Goal: Task Accomplishment & Management: Use online tool/utility

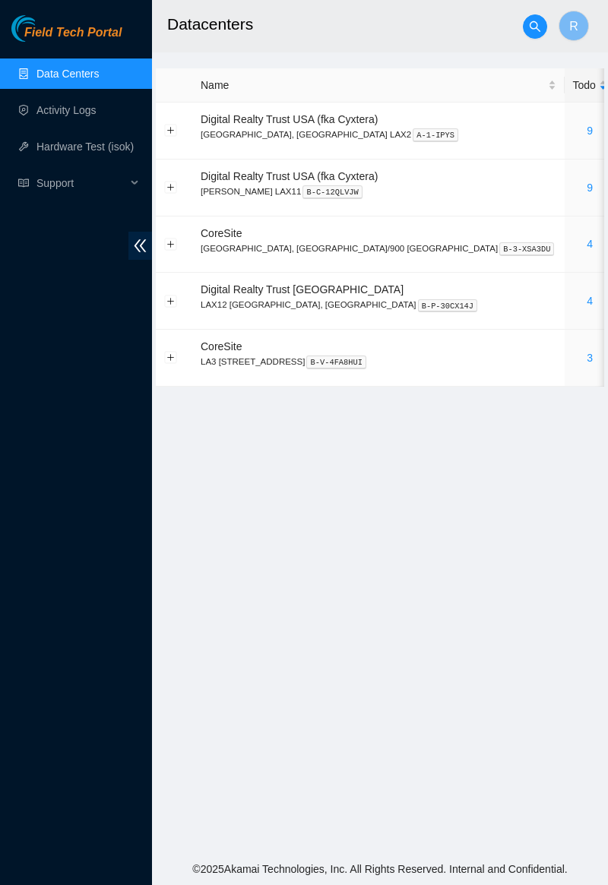
click at [586, 242] on link "4" at bounding box center [589, 244] width 6 height 12
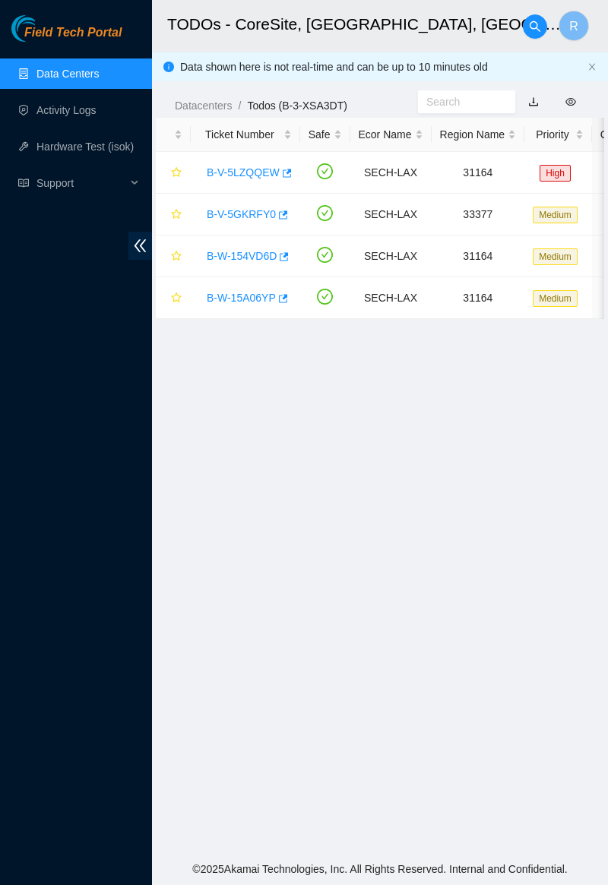
click at [234, 218] on link "B-V-5GKRFY0" at bounding box center [241, 214] width 69 height 12
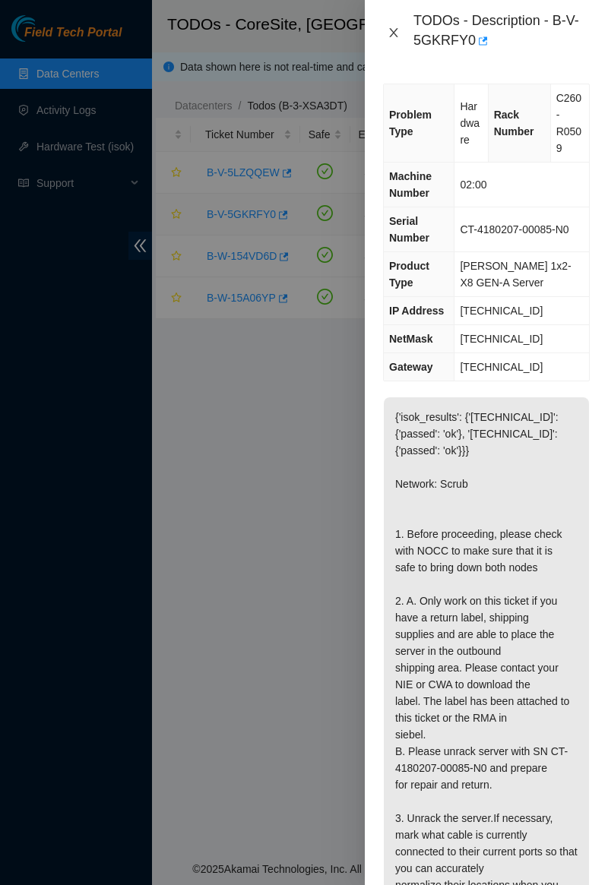
click at [389, 27] on icon "close" at bounding box center [393, 33] width 12 height 12
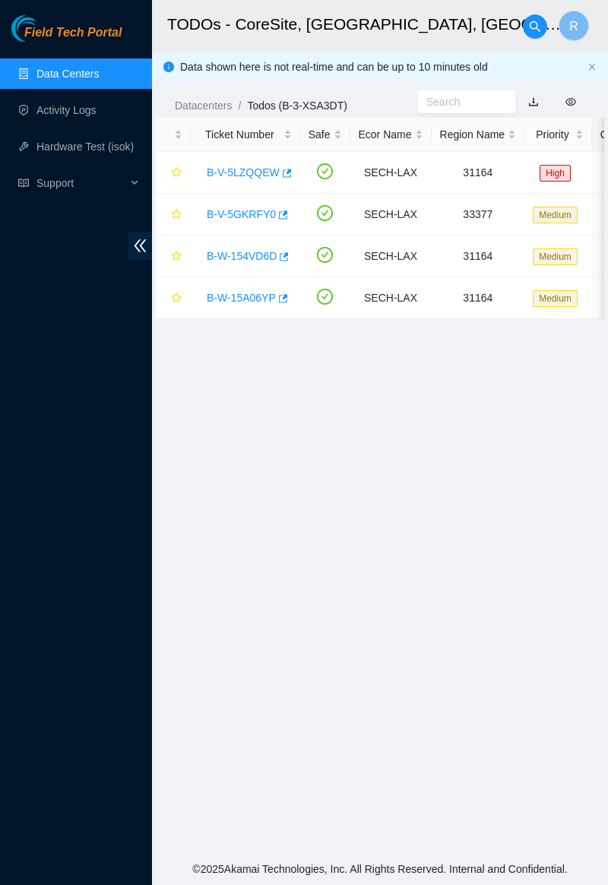
click at [248, 175] on link "B-V-5LZQQEW" at bounding box center [243, 172] width 73 height 12
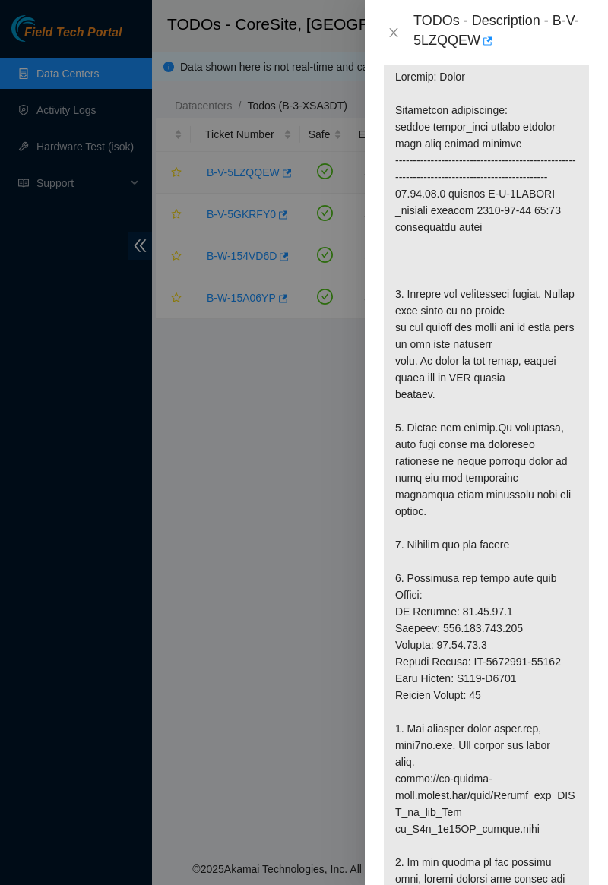
scroll to position [382, 0]
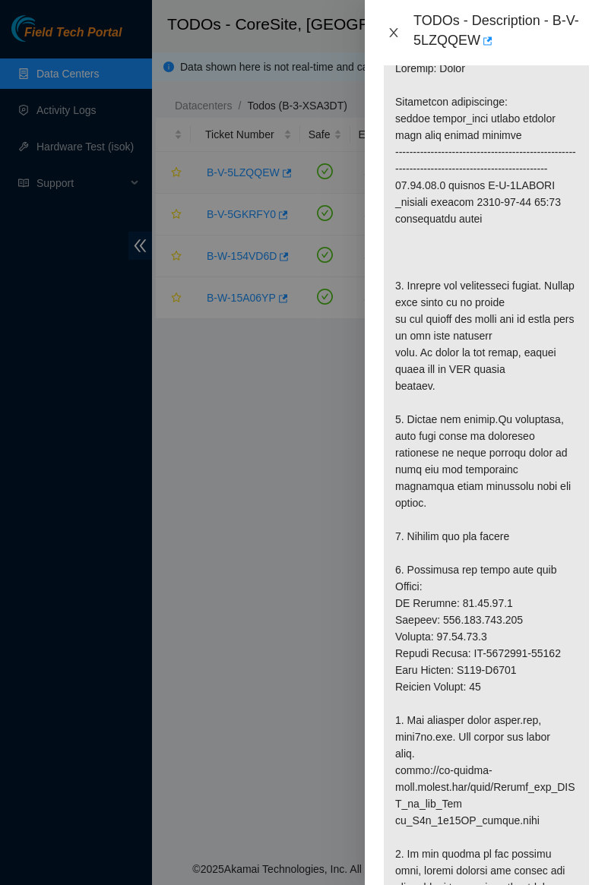
click at [386, 27] on button "Close" at bounding box center [393, 33] width 21 height 14
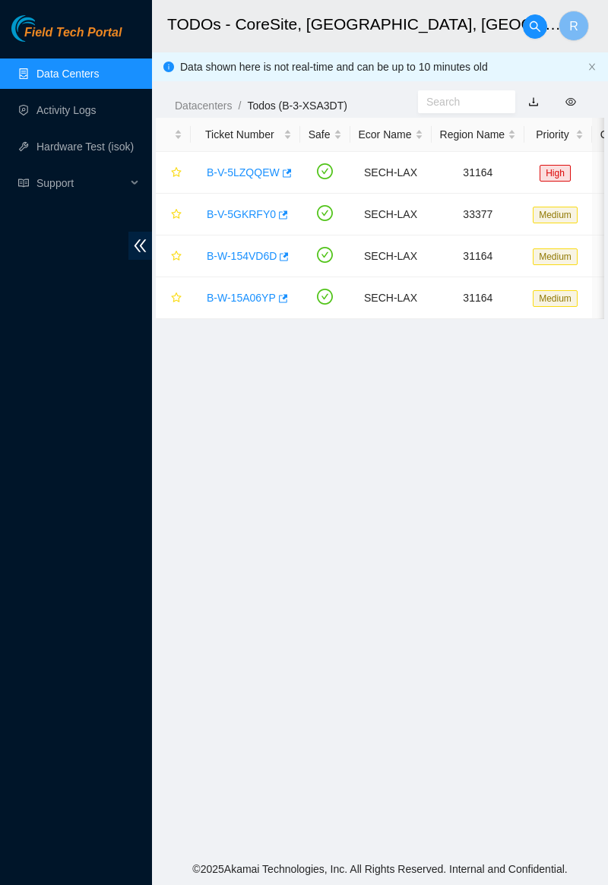
scroll to position [75, 0]
click at [43, 77] on link "Data Centers" at bounding box center [67, 74] width 62 height 12
click at [55, 80] on link "Data Centers" at bounding box center [67, 74] width 62 height 12
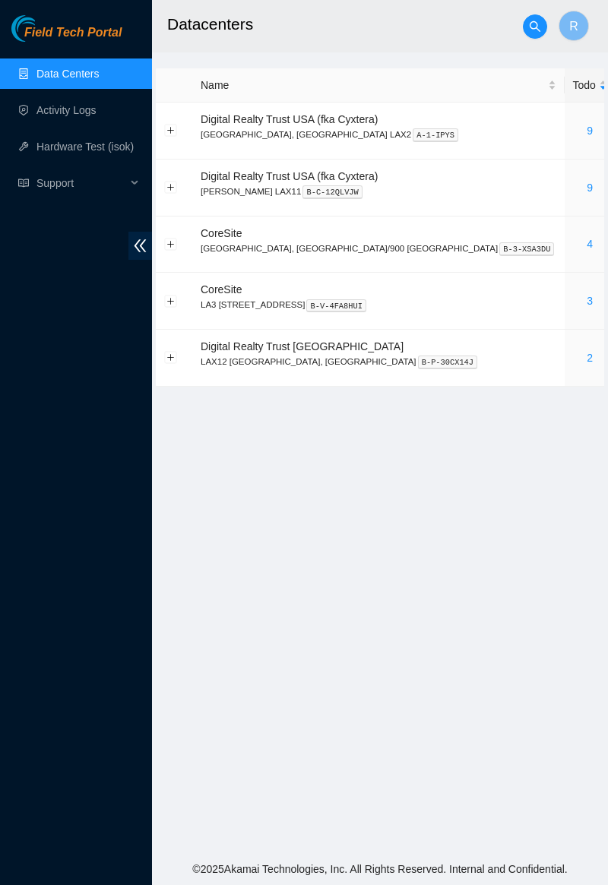
click at [586, 243] on link "4" at bounding box center [589, 244] width 6 height 12
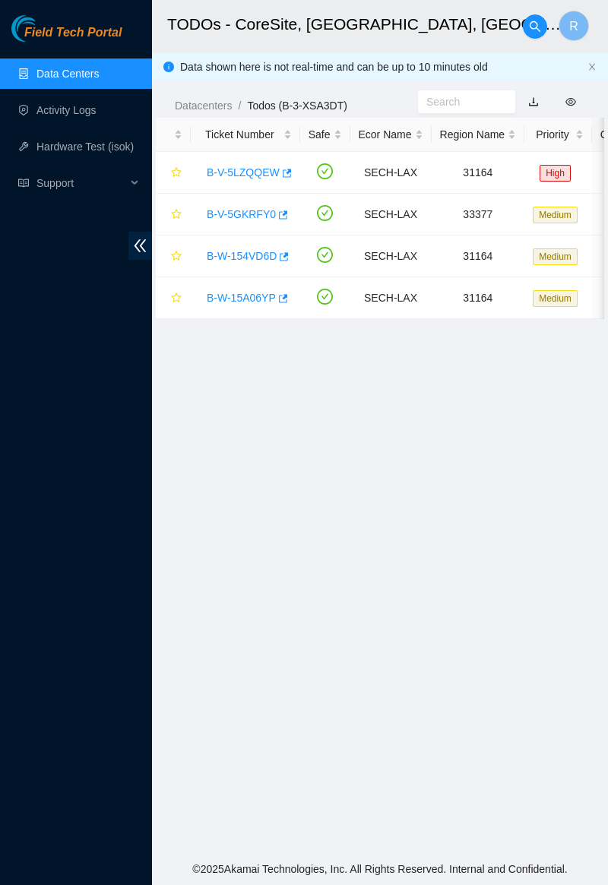
click at [81, 68] on link "Data Centers" at bounding box center [67, 74] width 62 height 12
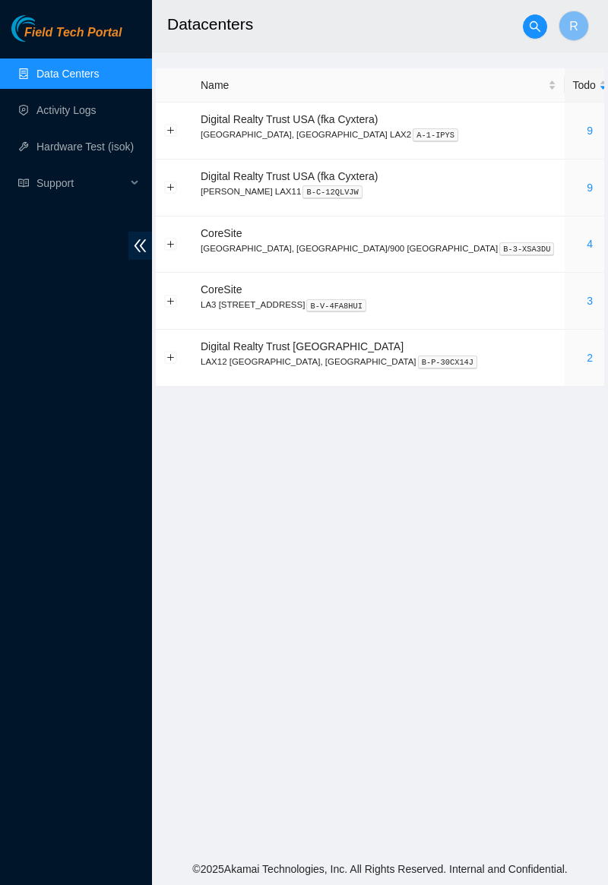
click at [586, 245] on link "4" at bounding box center [589, 244] width 6 height 12
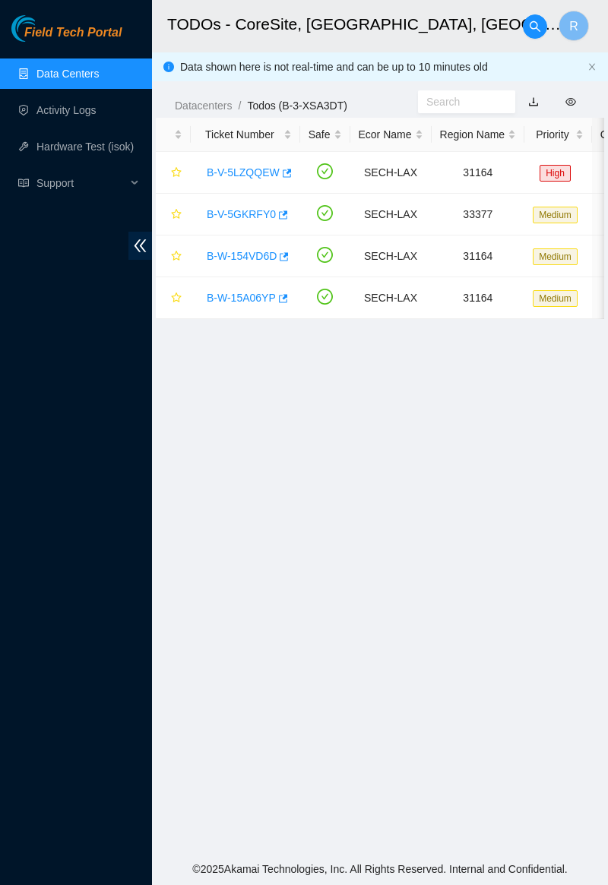
click at [99, 70] on link "Data Centers" at bounding box center [67, 74] width 62 height 12
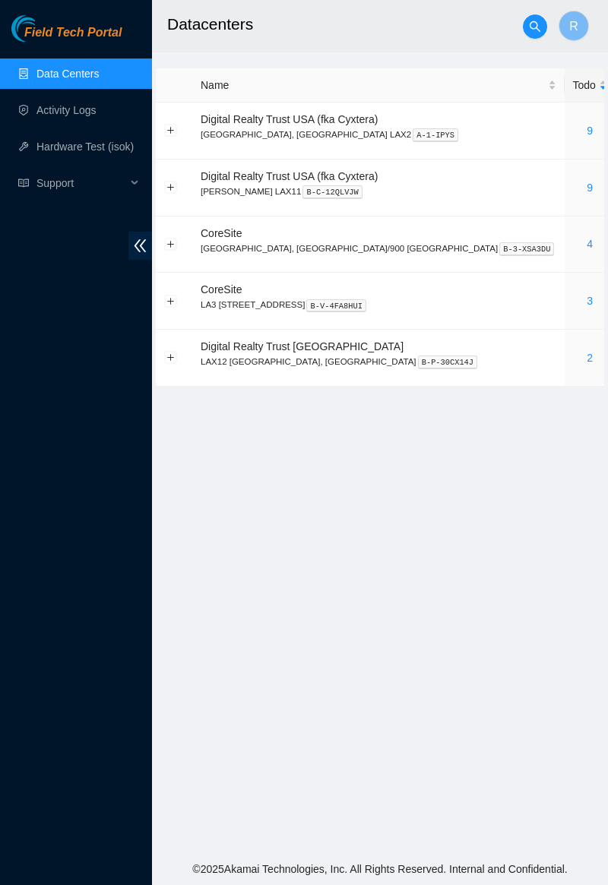
click at [95, 104] on link "Activity Logs" at bounding box center [66, 110] width 60 height 12
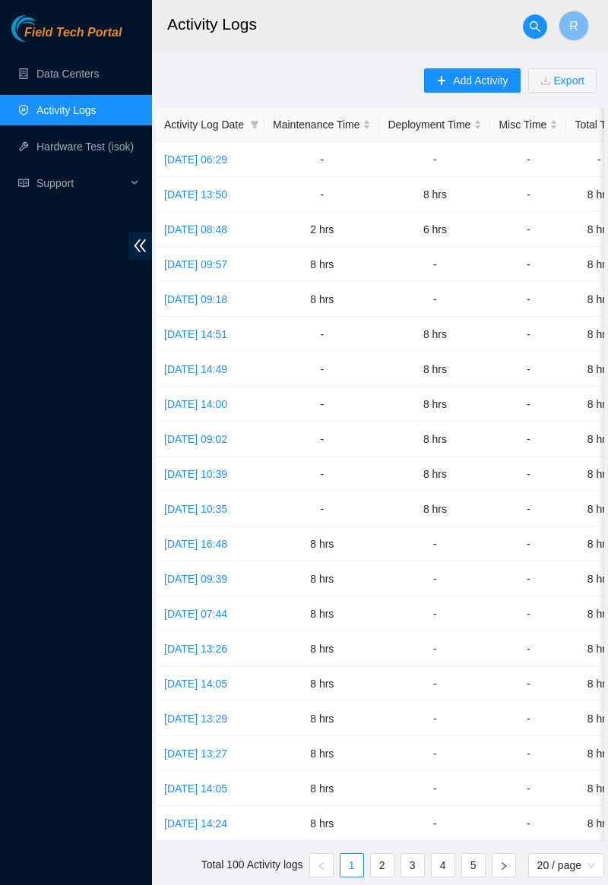
click at [227, 156] on link "Tue, 23 Sep 2025 06:29" at bounding box center [195, 159] width 63 height 12
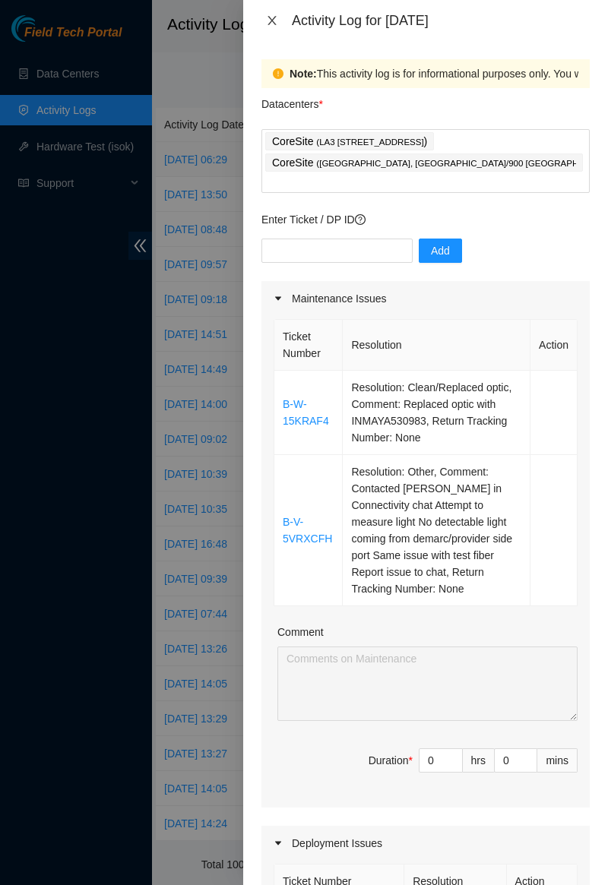
click at [273, 16] on icon "close" at bounding box center [272, 20] width 12 height 12
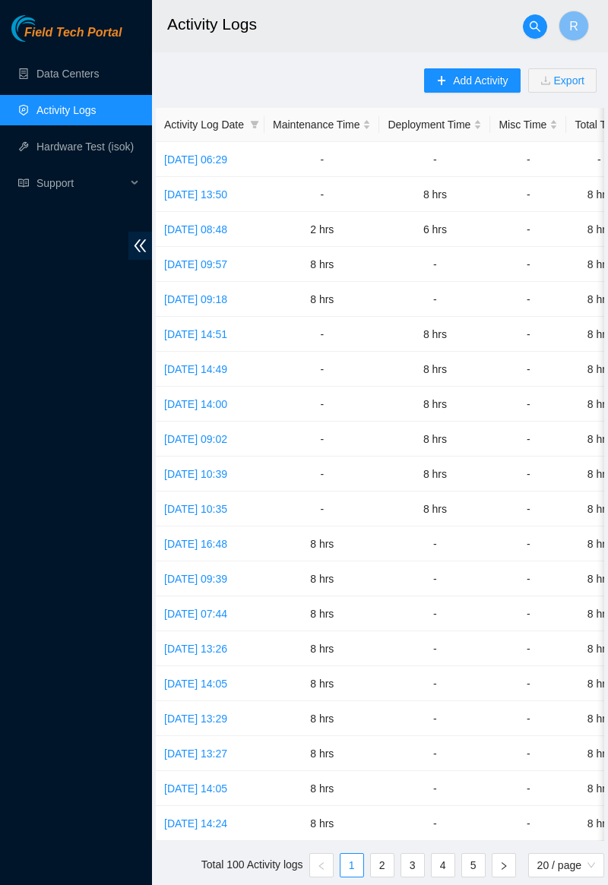
click at [227, 158] on link "Tue, 23 Sep 2025 06:29" at bounding box center [195, 159] width 63 height 12
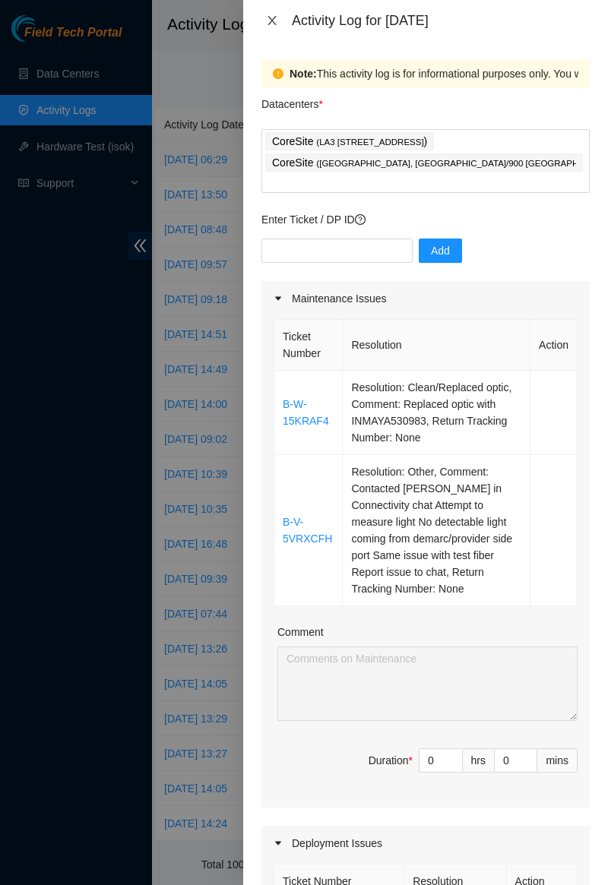
click at [264, 20] on button "Close" at bounding box center [271, 21] width 21 height 14
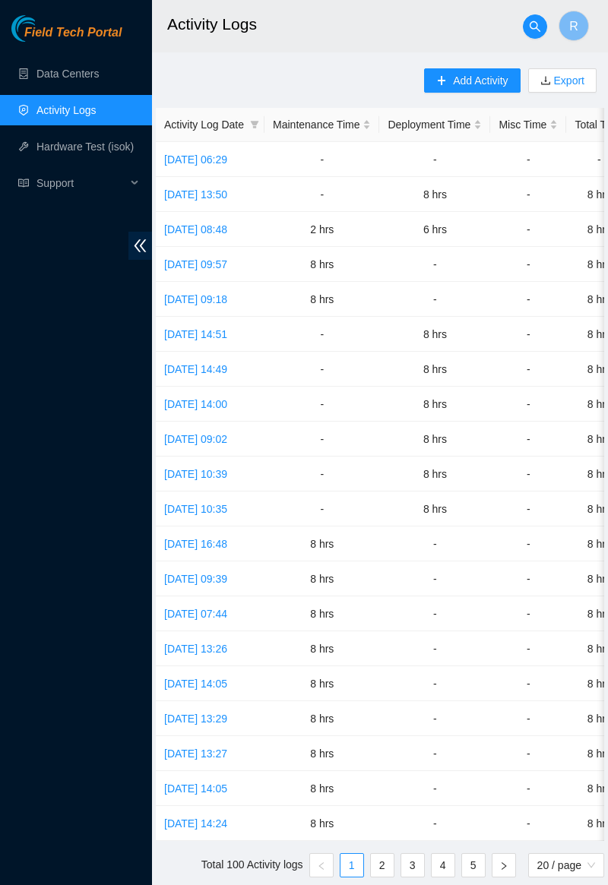
click at [46, 80] on link "Data Centers" at bounding box center [67, 74] width 62 height 12
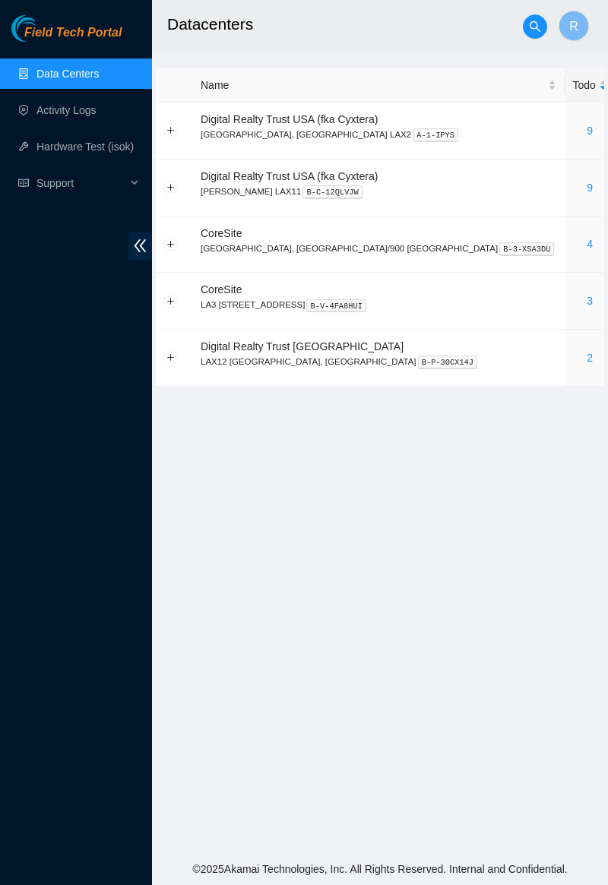
click at [586, 245] on link "4" at bounding box center [589, 244] width 6 height 12
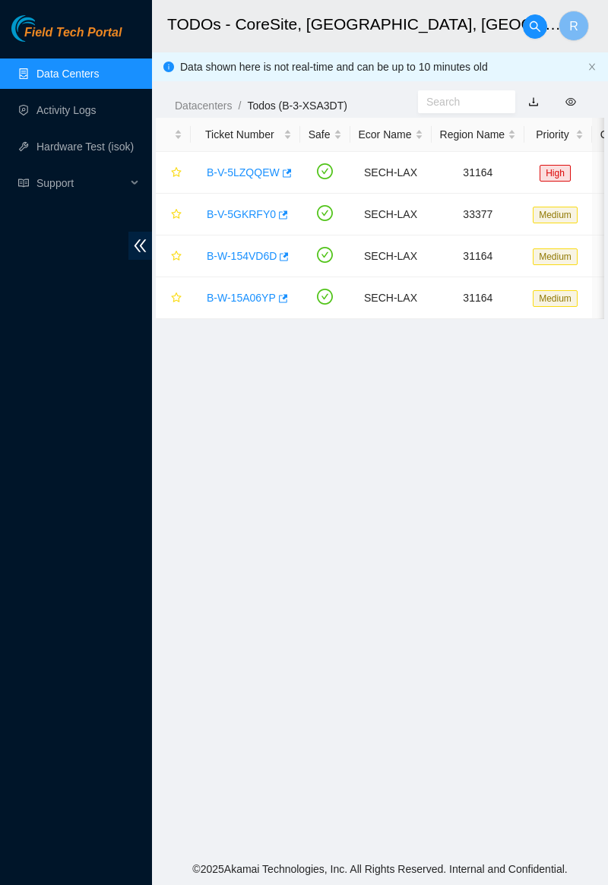
click at [230, 216] on link "B-V-5GKRFY0" at bounding box center [241, 214] width 69 height 12
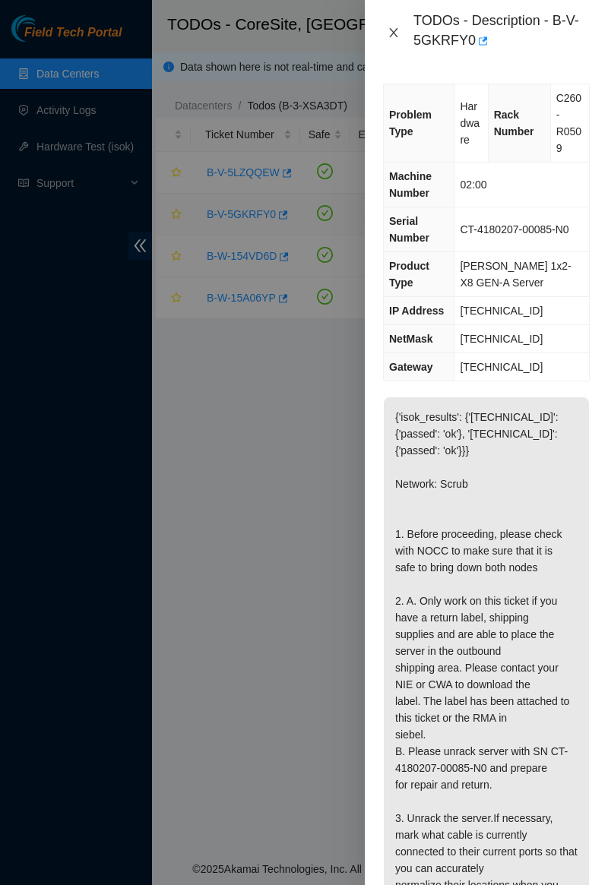
click at [394, 40] on button "Close" at bounding box center [393, 33] width 21 height 14
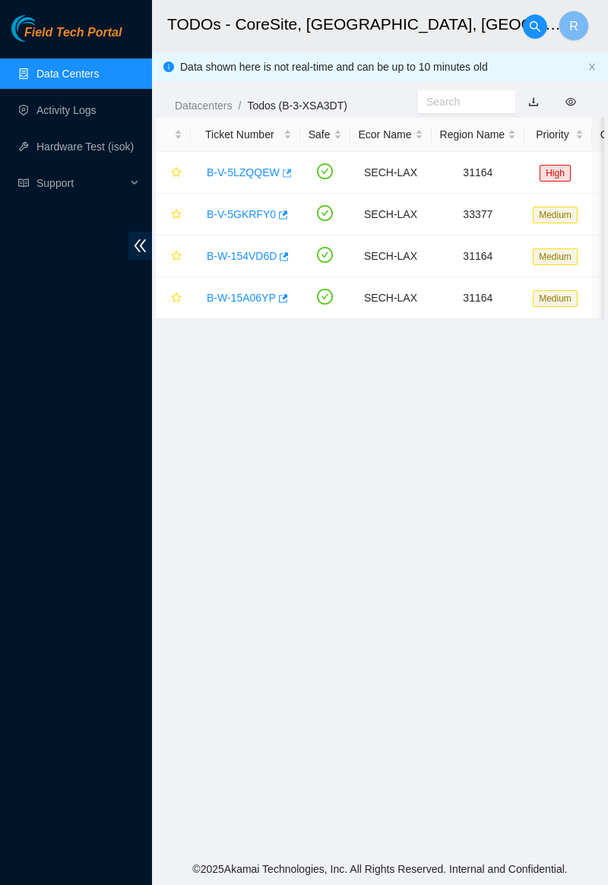
click at [280, 172] on icon "button" at bounding box center [285, 173] width 11 height 11
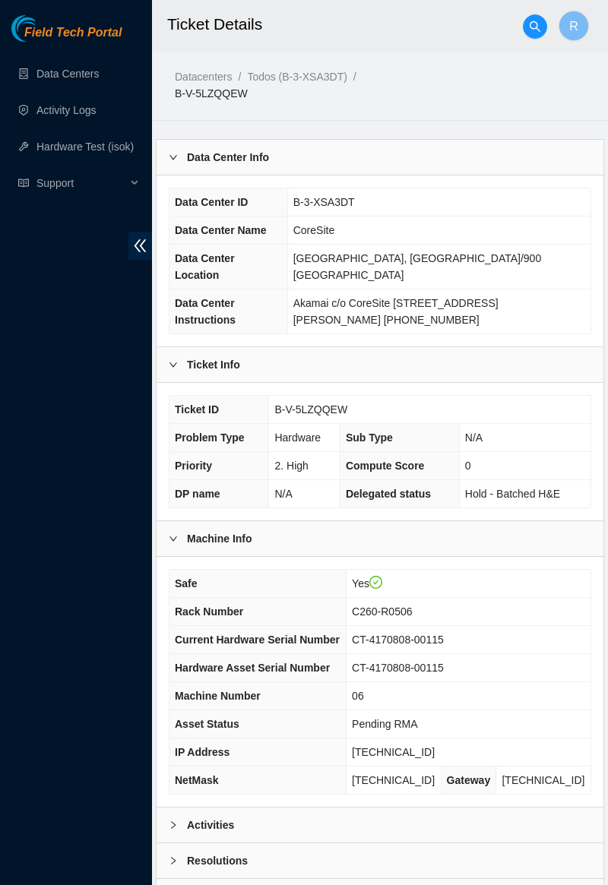
click at [36, 80] on link "Data Centers" at bounding box center [67, 74] width 62 height 12
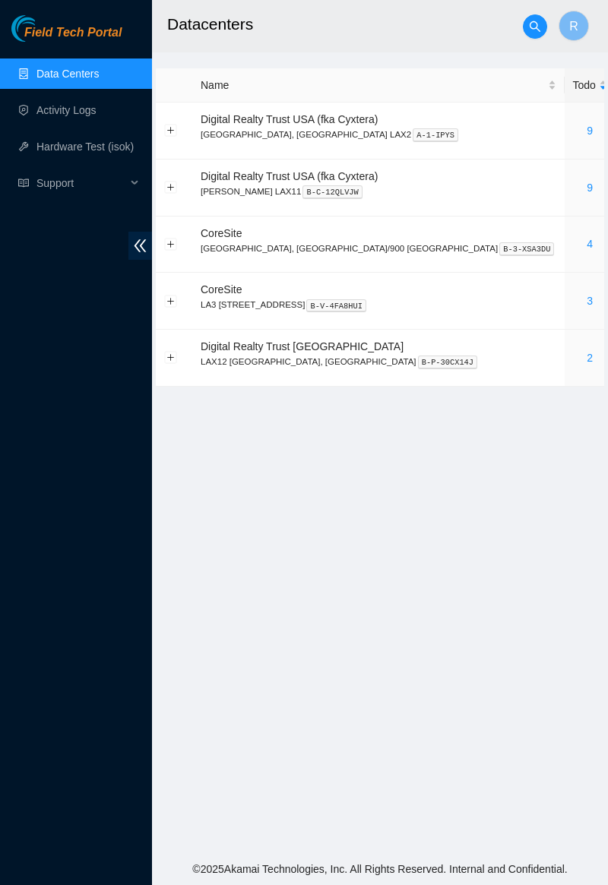
click at [586, 242] on link "4" at bounding box center [589, 244] width 6 height 12
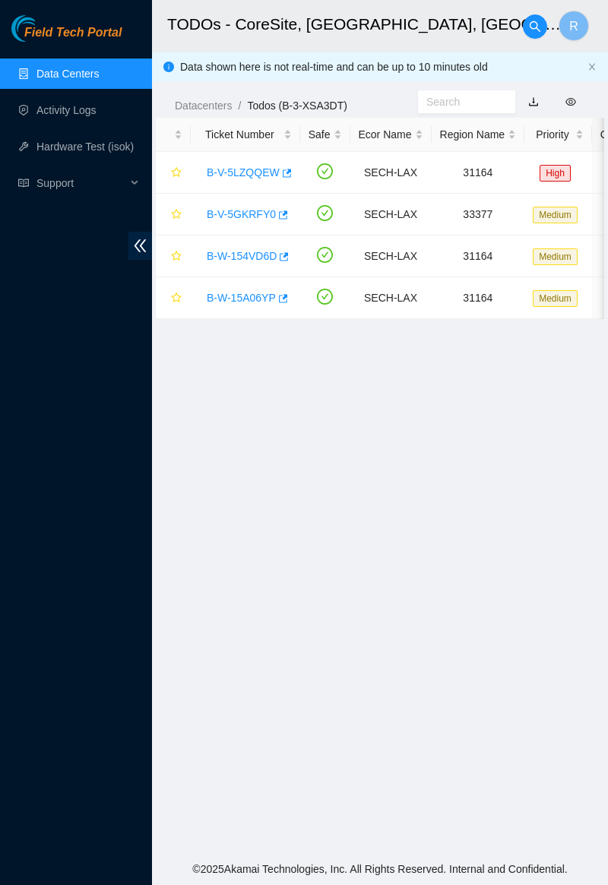
click at [211, 175] on link "B-V-5LZQQEW" at bounding box center [243, 172] width 73 height 12
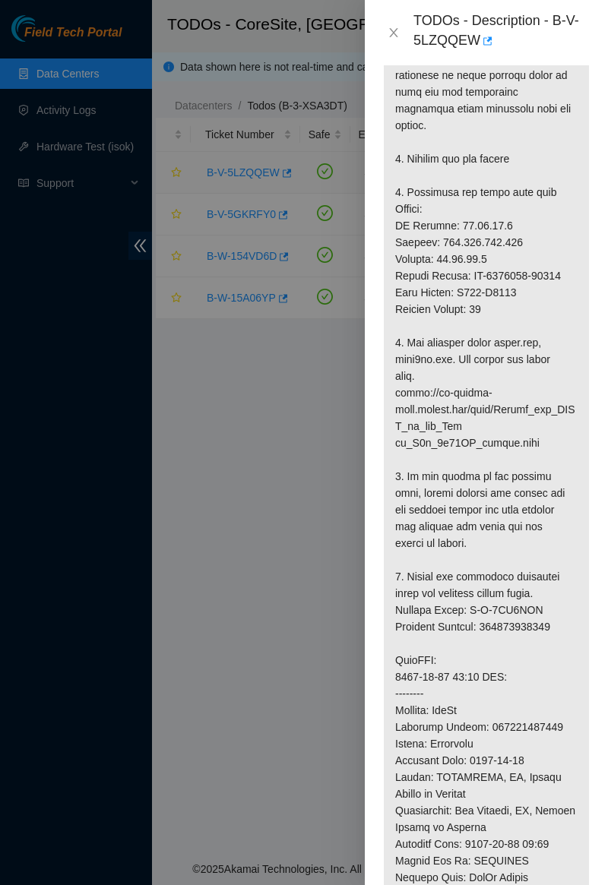
scroll to position [760, 0]
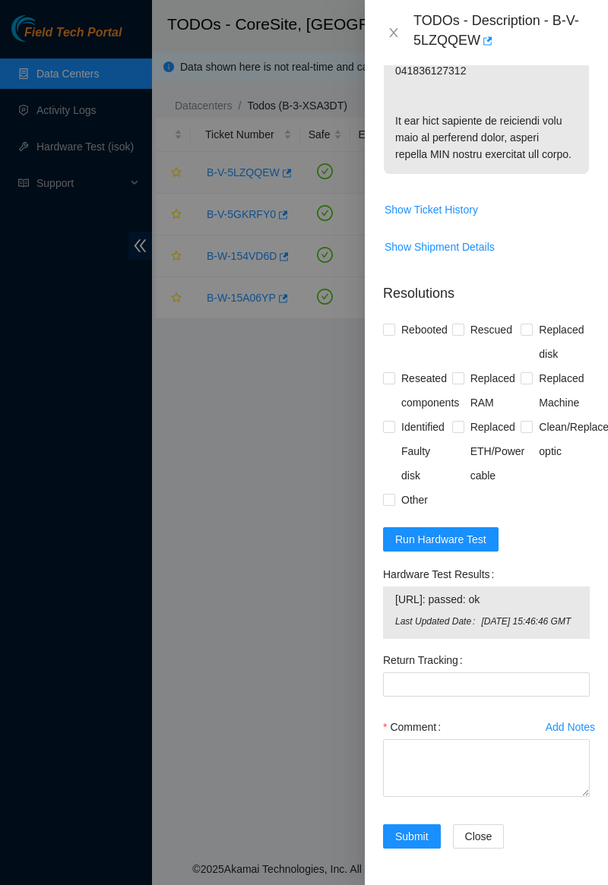
click at [476, 548] on span "Run Hardware Test" at bounding box center [440, 539] width 91 height 17
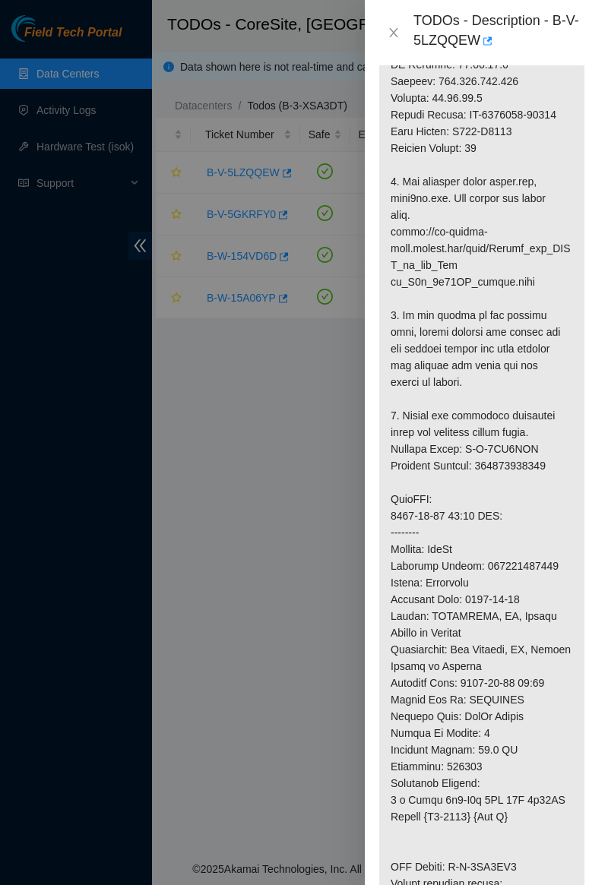
scroll to position [909, 5]
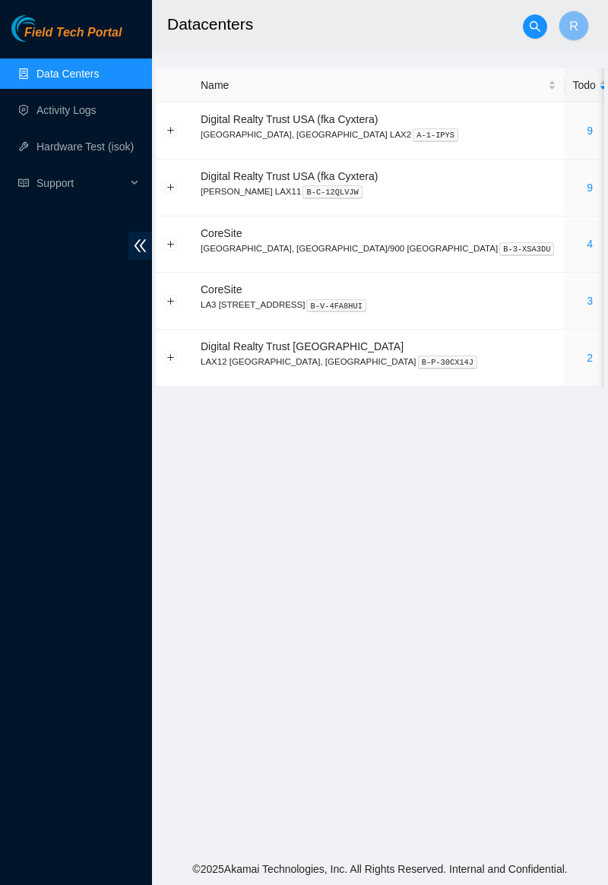
click at [586, 248] on link "4" at bounding box center [589, 244] width 6 height 12
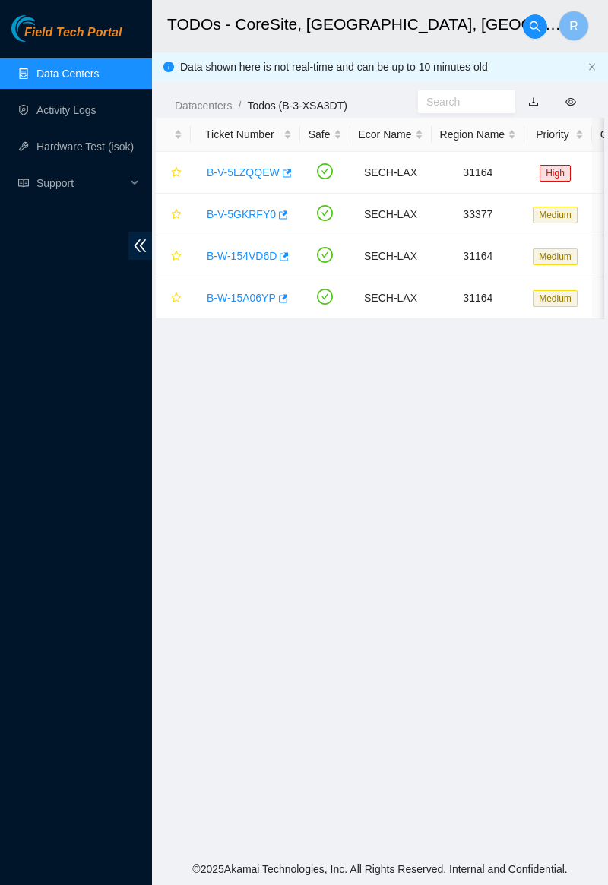
click at [229, 173] on link "B-V-5LZQQEW" at bounding box center [243, 172] width 73 height 12
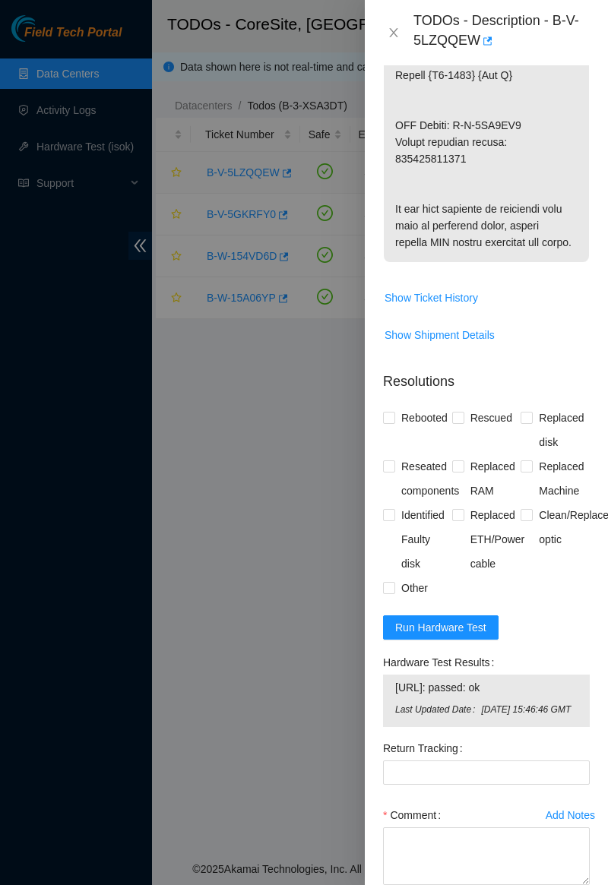
scroll to position [1686, 0]
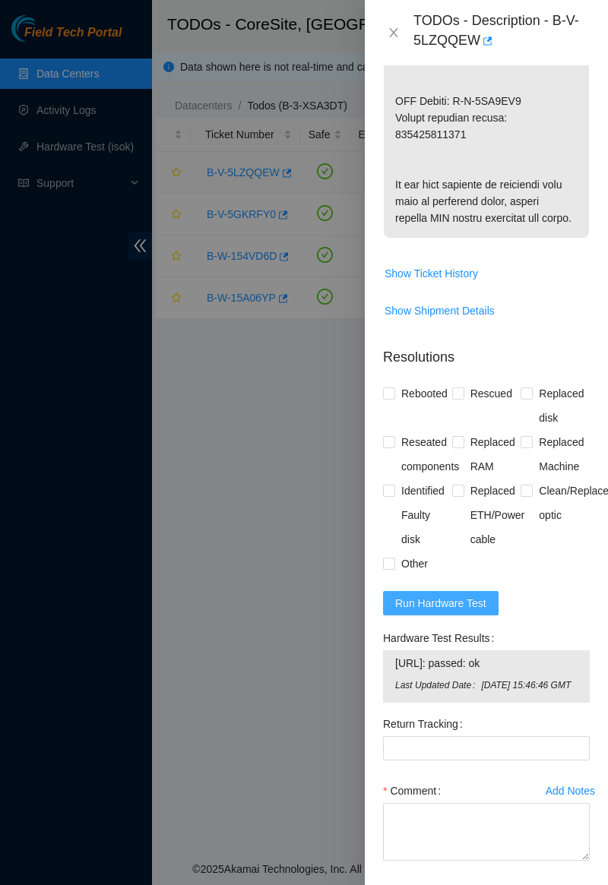
click at [466, 615] on button "Run Hardware Test" at bounding box center [440, 603] width 115 height 24
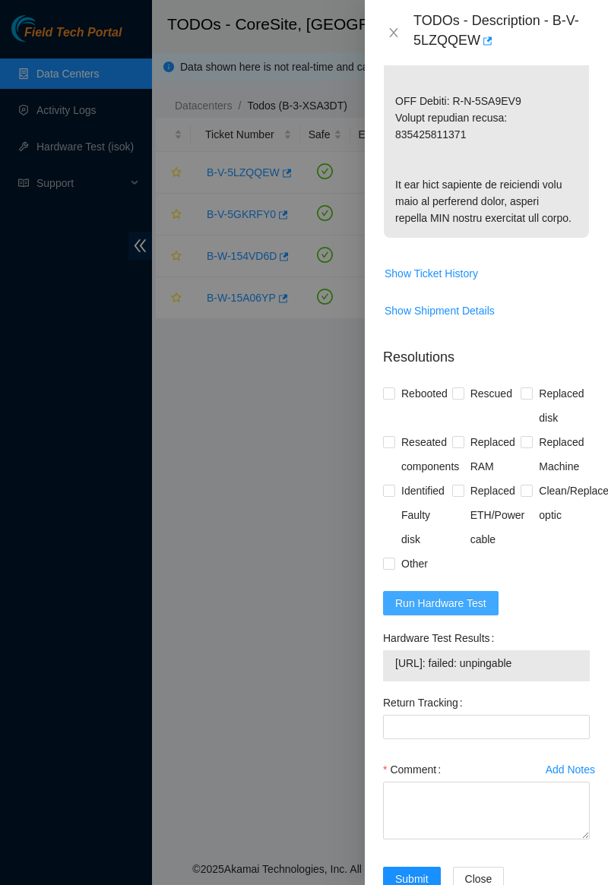
click at [465, 612] on span "Run Hardware Test" at bounding box center [440, 603] width 91 height 17
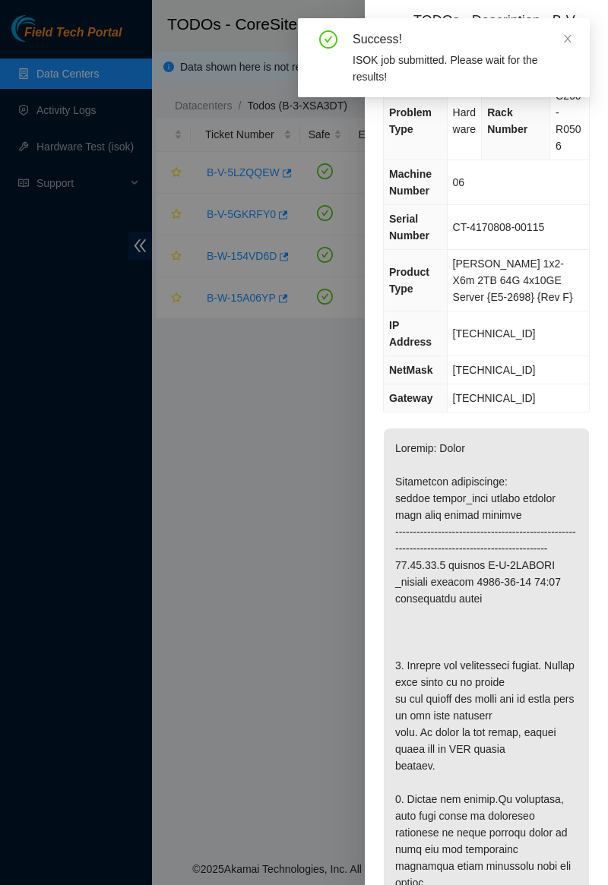
scroll to position [0, 0]
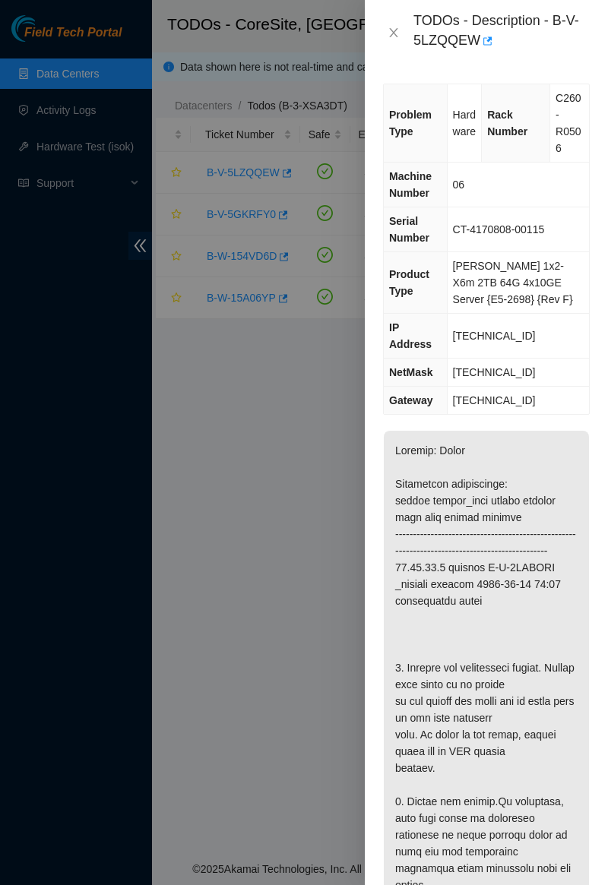
click at [5, 291] on div at bounding box center [304, 442] width 608 height 885
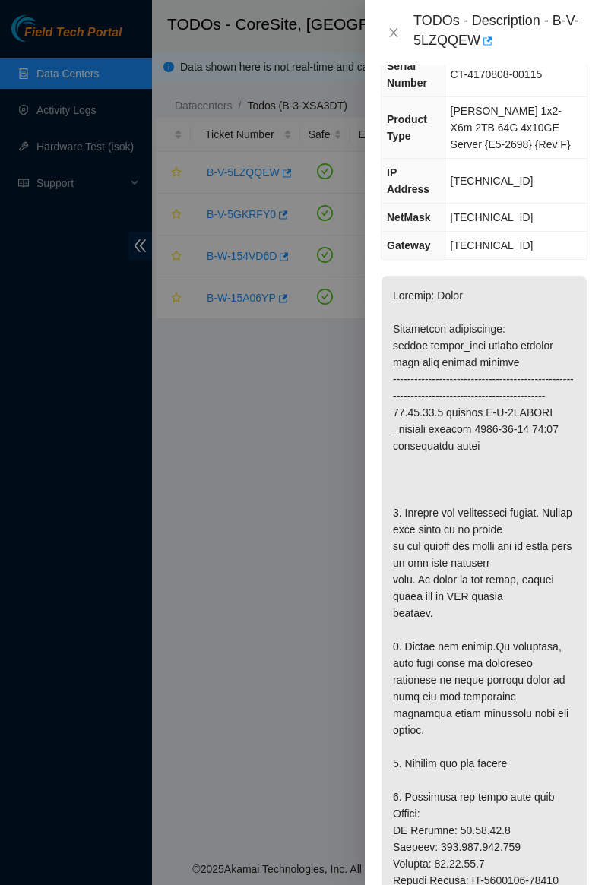
scroll to position [0, 2]
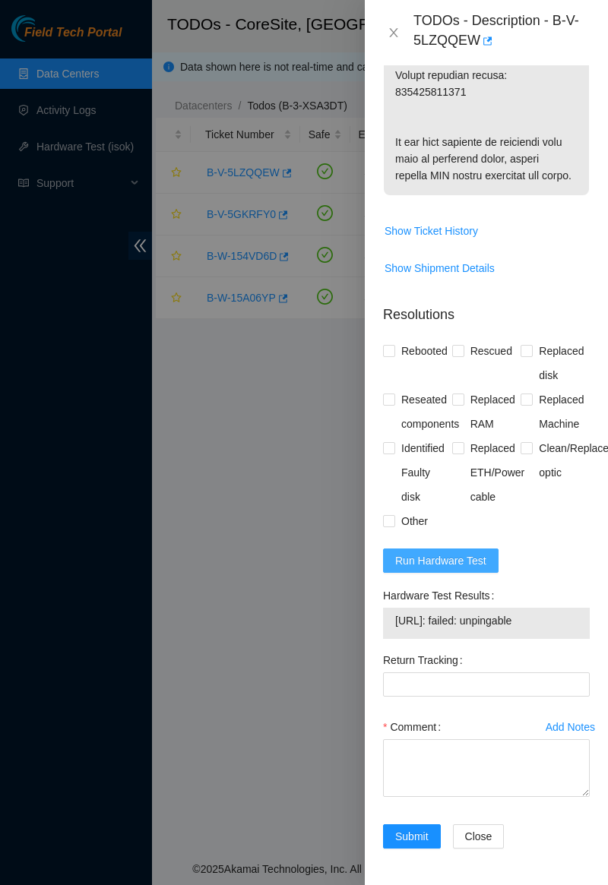
click at [466, 548] on button "Run Hardware Test" at bounding box center [440, 560] width 115 height 24
click at [464, 559] on span "Run Hardware Test" at bounding box center [440, 560] width 91 height 17
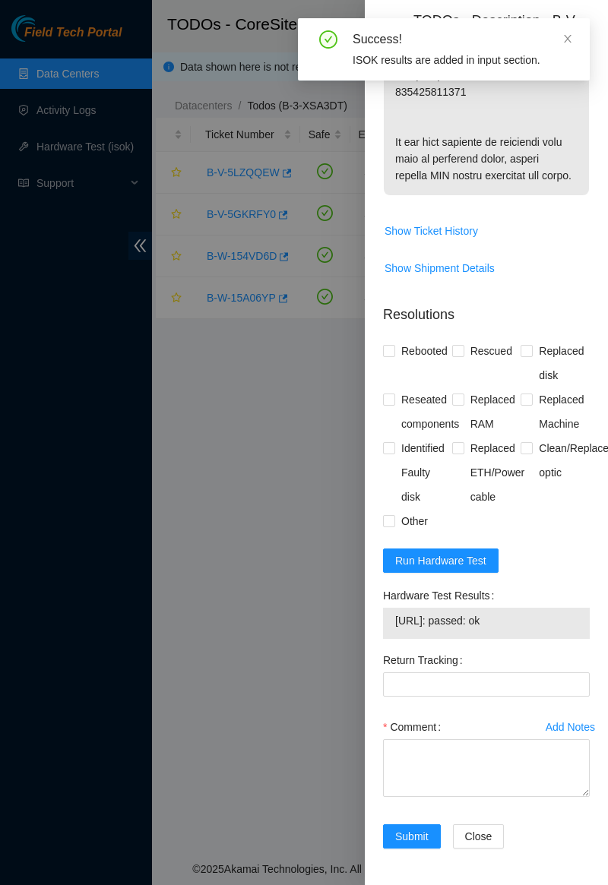
click at [607, 612] on div "Problem Type Hardware Rack Number C260-R0506 Machine Number 06 Serial Number CT…" at bounding box center [486, 475] width 243 height 820
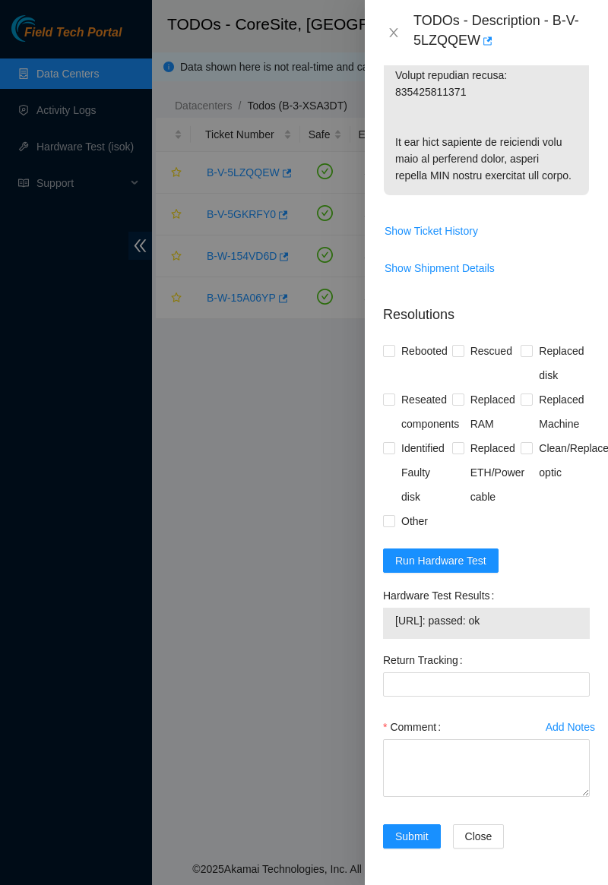
click at [607, 586] on div "Problem Type Hardware Rack Number C260-R0506 Machine Number 06 Serial Number CT…" at bounding box center [486, 475] width 243 height 820
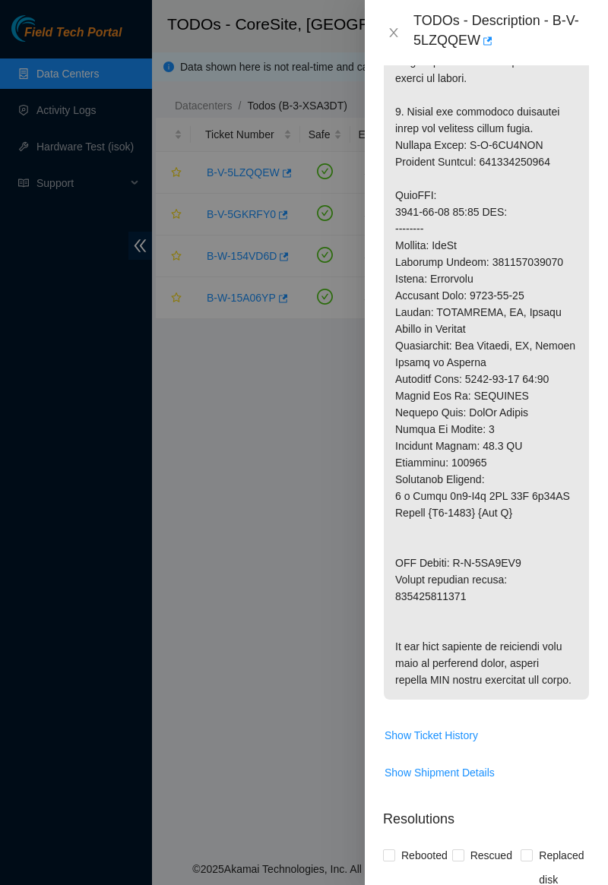
scroll to position [1226, 0]
